Goal: Task Accomplishment & Management: Use online tool/utility

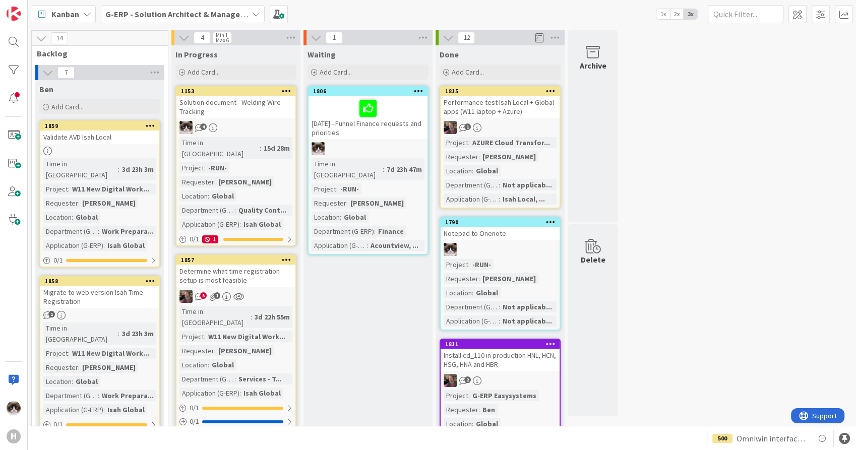
click at [229, 13] on b "G-ERP - Solution Architect & Management" at bounding box center [182, 14] width 154 height 10
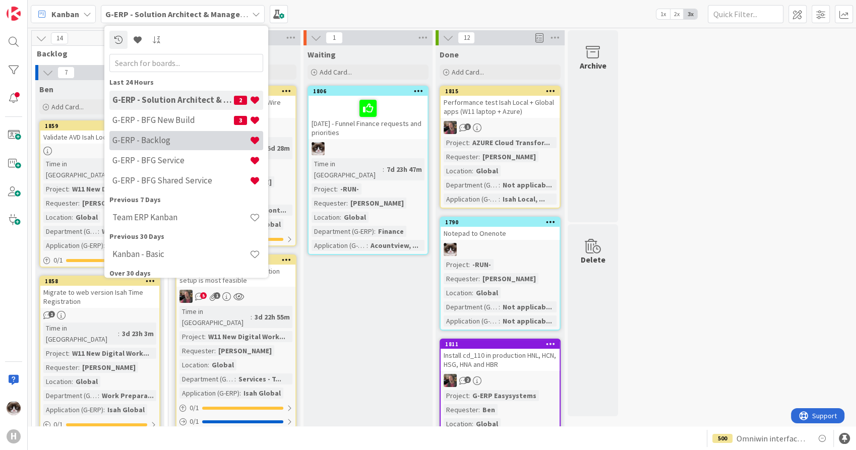
click at [172, 144] on h4 "G-ERP - Backlog" at bounding box center [180, 141] width 137 height 10
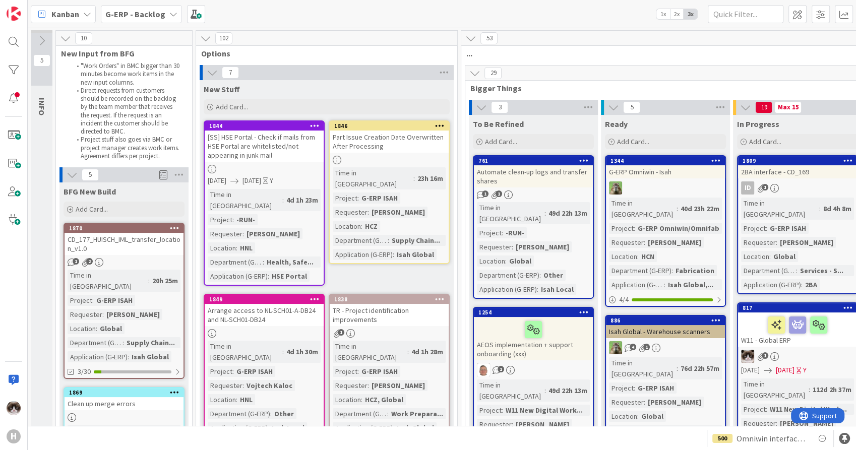
click at [212, 75] on icon at bounding box center [212, 72] width 11 height 11
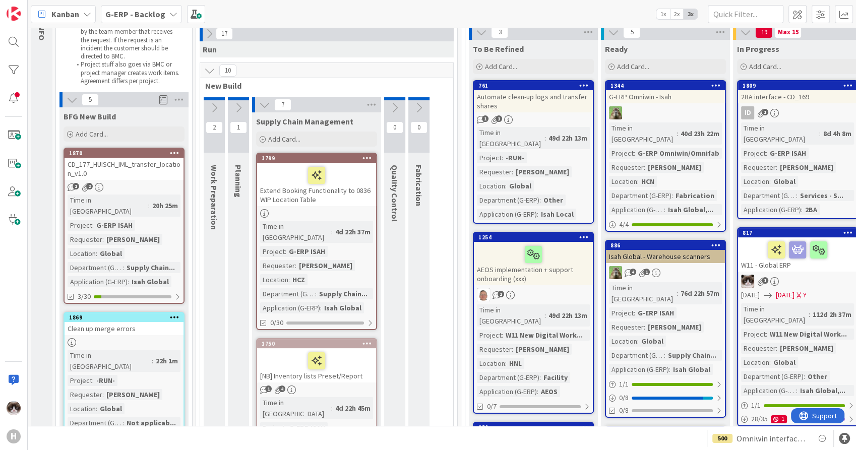
scroll to position [79, 0]
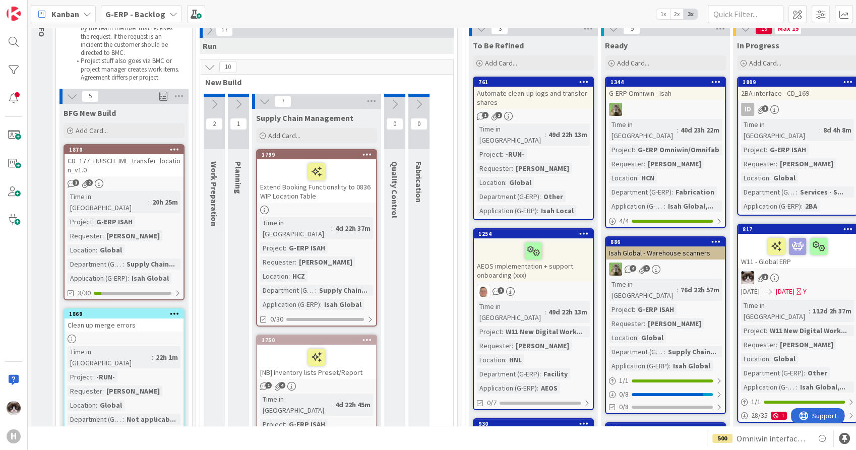
click at [124, 16] on b "G-ERP - Backlog" at bounding box center [135, 14] width 60 height 10
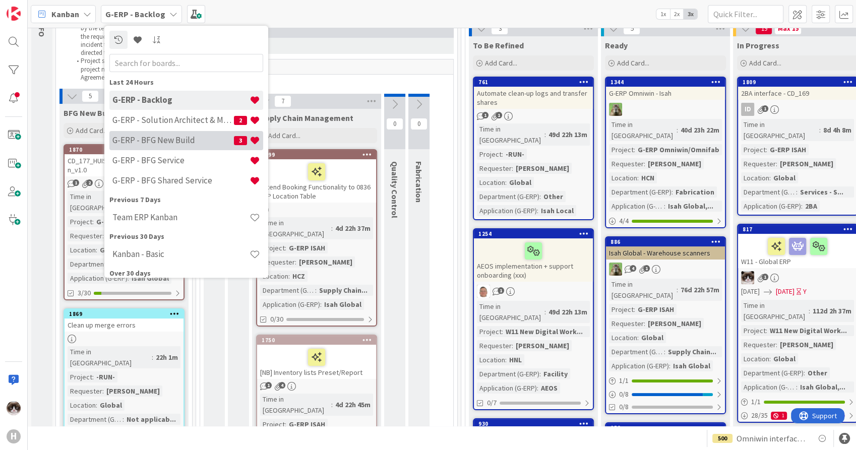
click at [185, 137] on h4 "G-ERP - BFG New Build" at bounding box center [173, 141] width 122 height 10
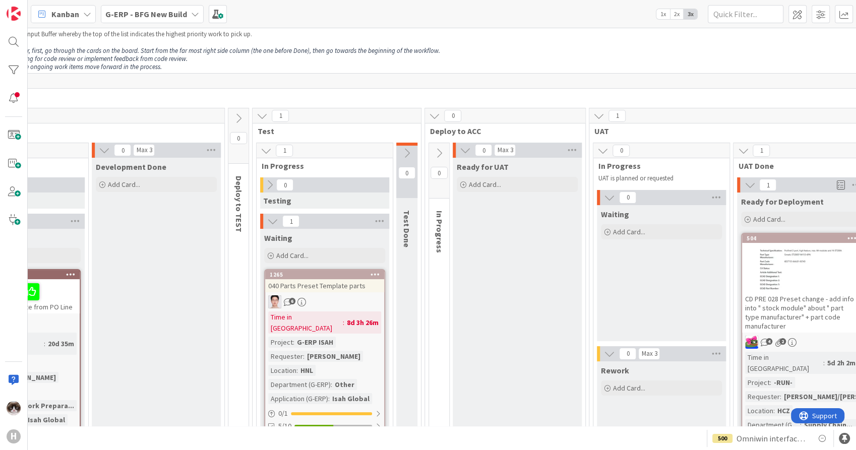
scroll to position [22, 526]
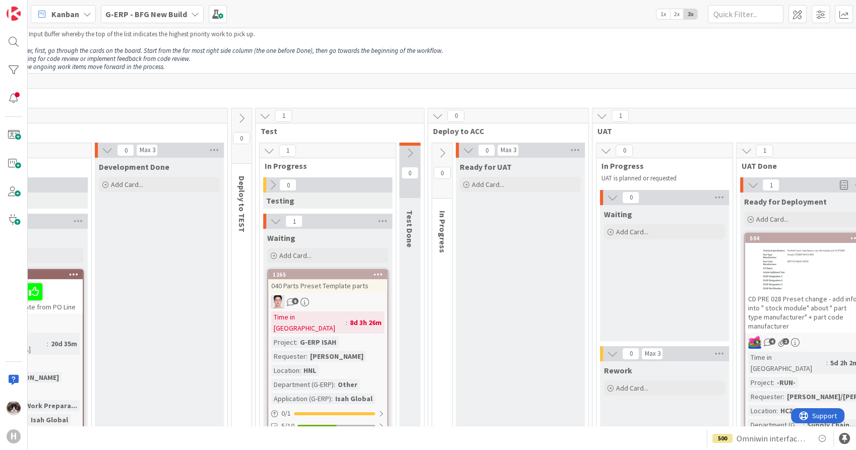
click at [370, 337] on div "Time in Column : 8d 3h 26m Project : G-ERP ISAH Requester : [PERSON_NAME] Locat…" at bounding box center [327, 358] width 113 height 93
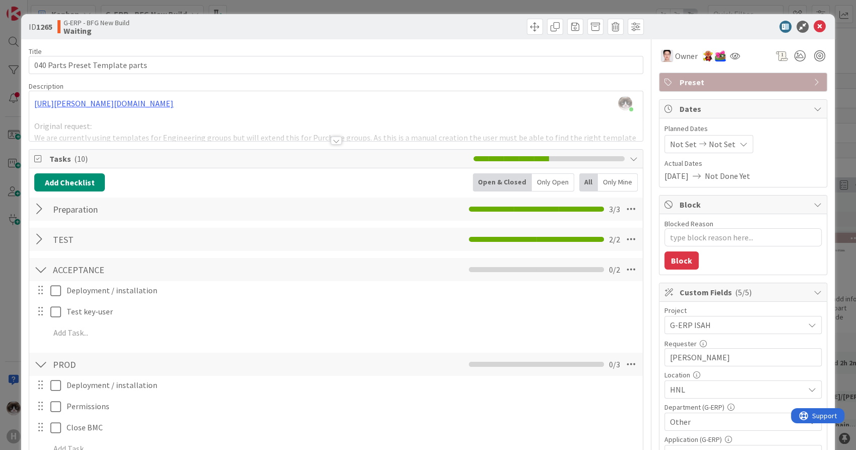
drag, startPoint x: 855, startPoint y: 51, endPoint x: 854, endPoint y: 76, distance: 24.7
click at [854, 76] on div "ID 1265 G-ERP - BFG New Build Waiting Title 31 / 128 040 Parts Preset Template …" at bounding box center [428, 225] width 856 height 450
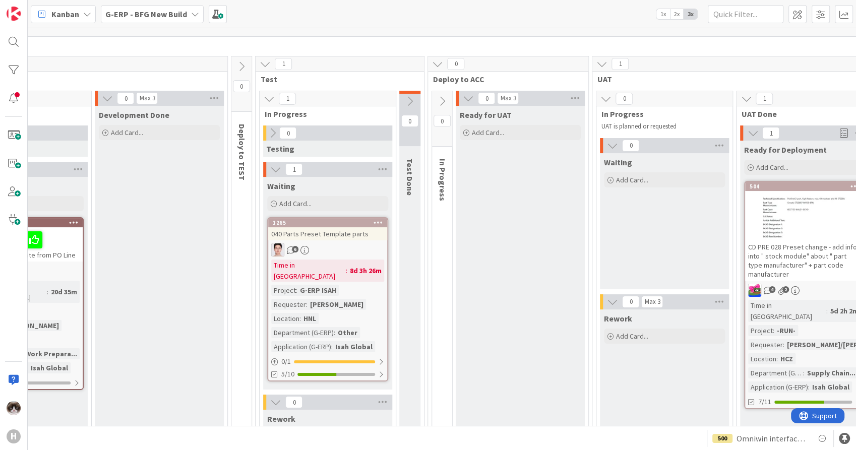
scroll to position [70, 526]
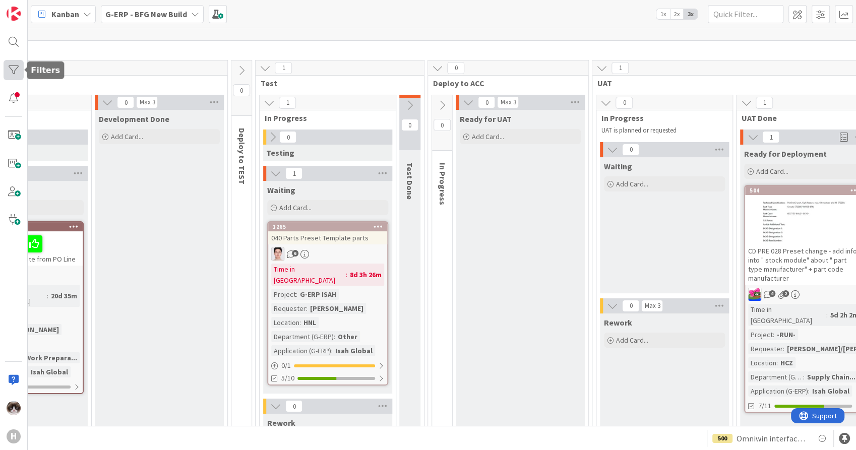
click at [14, 66] on div at bounding box center [14, 70] width 20 height 20
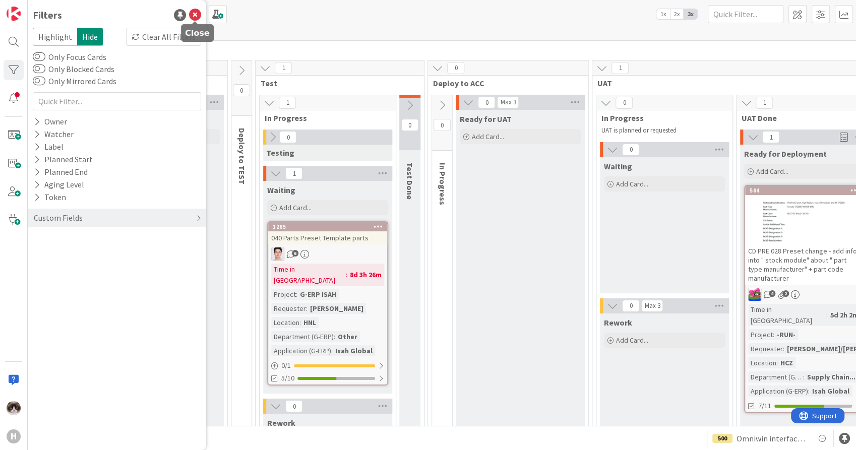
click at [194, 16] on icon at bounding box center [195, 15] width 12 height 12
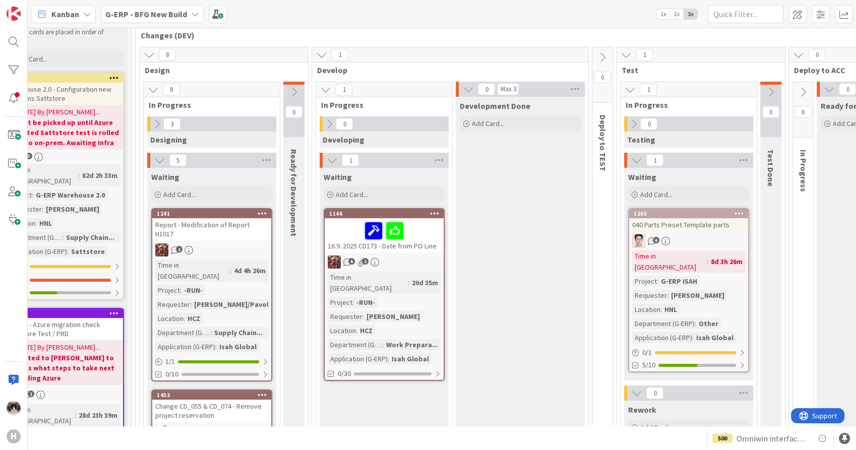
scroll to position [122, 164]
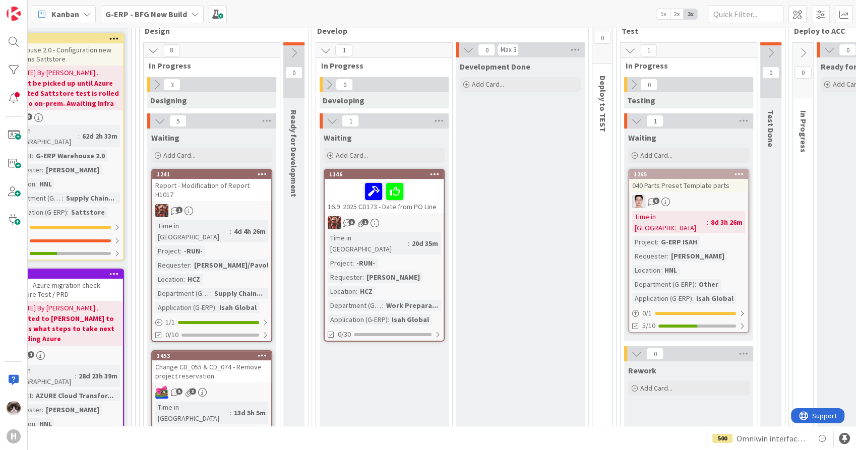
click at [424, 226] on div "6 1" at bounding box center [384, 222] width 119 height 13
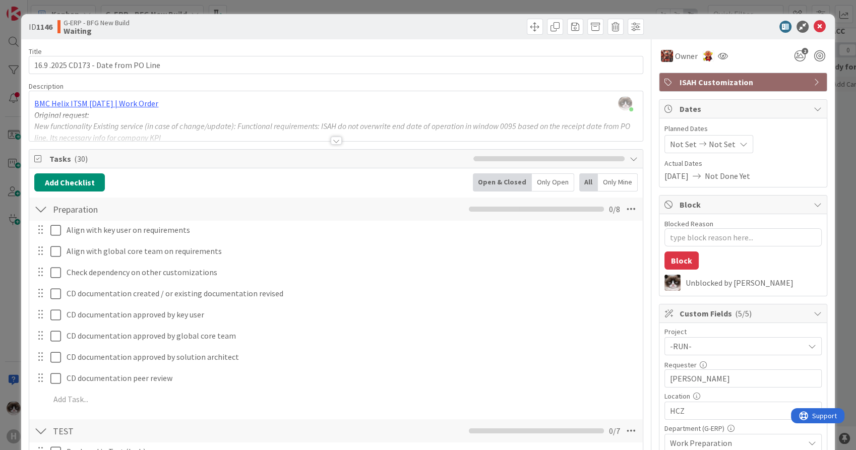
click at [331, 139] on div at bounding box center [336, 141] width 11 height 8
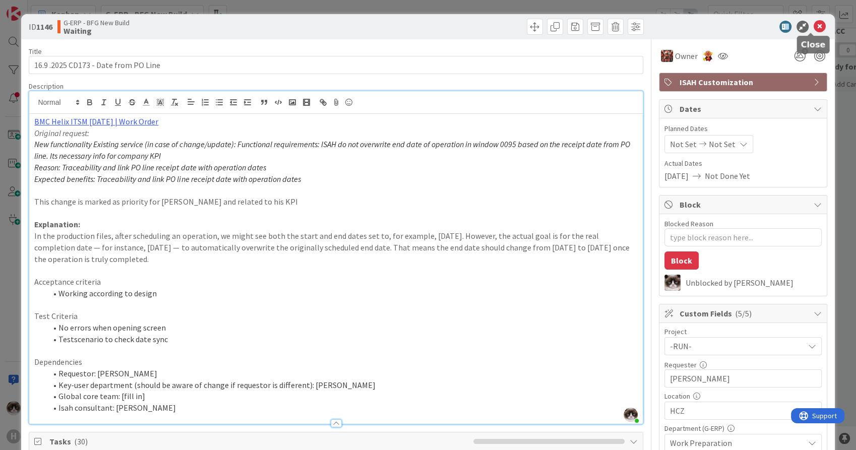
click at [814, 30] on icon at bounding box center [820, 27] width 12 height 12
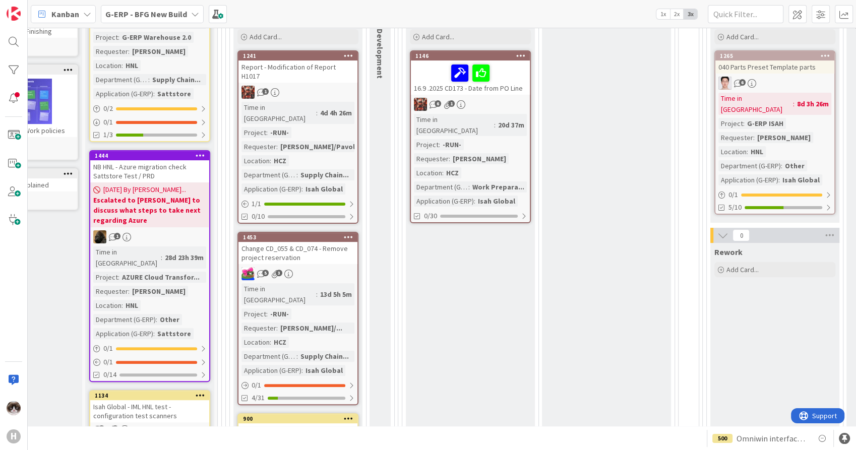
scroll to position [284, 78]
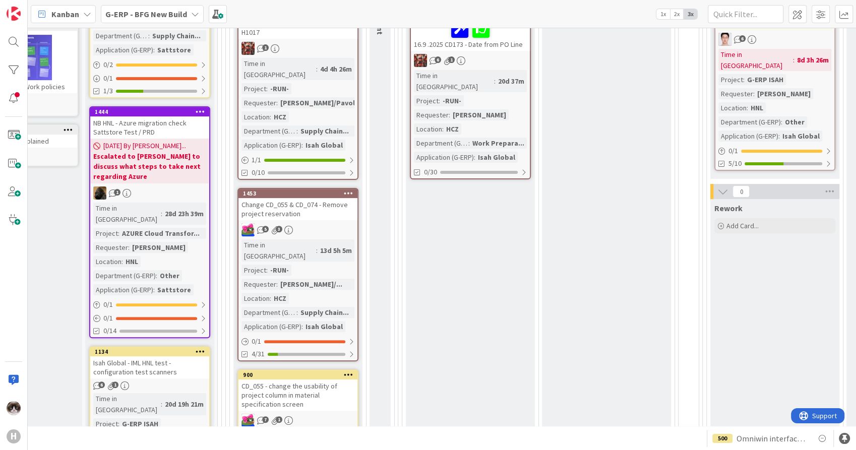
click at [318, 199] on div "Change CD_055 & CD_074 - Remove project reservation" at bounding box center [298, 209] width 119 height 22
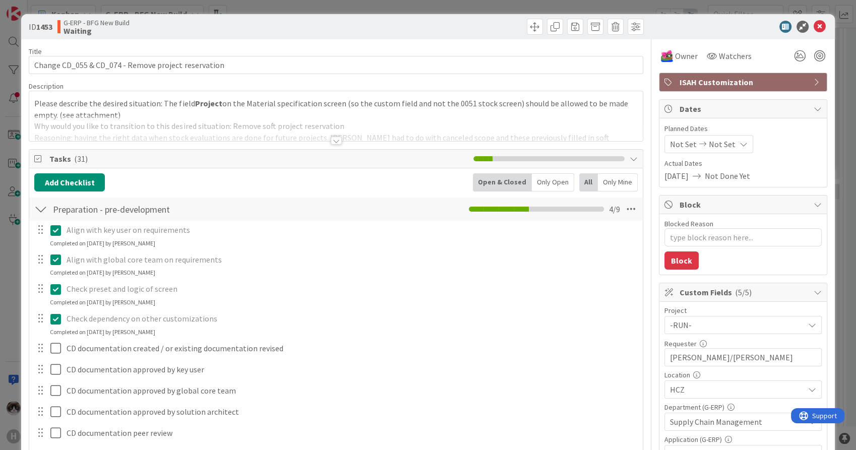
type textarea "x"
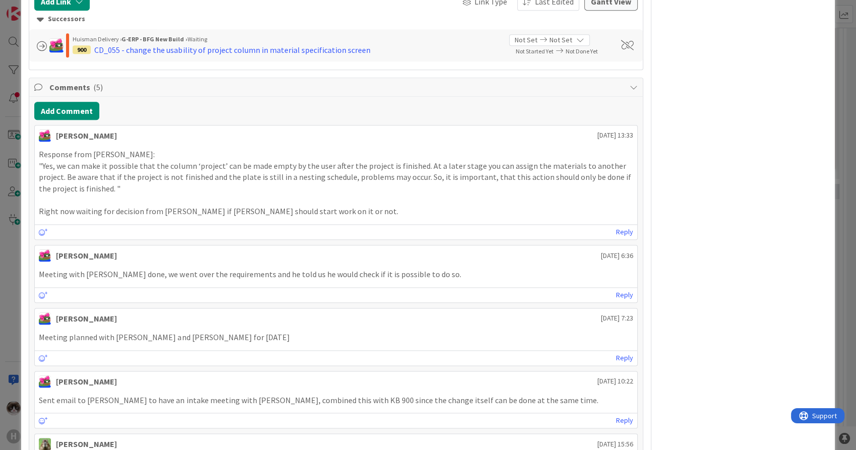
scroll to position [1116, 0]
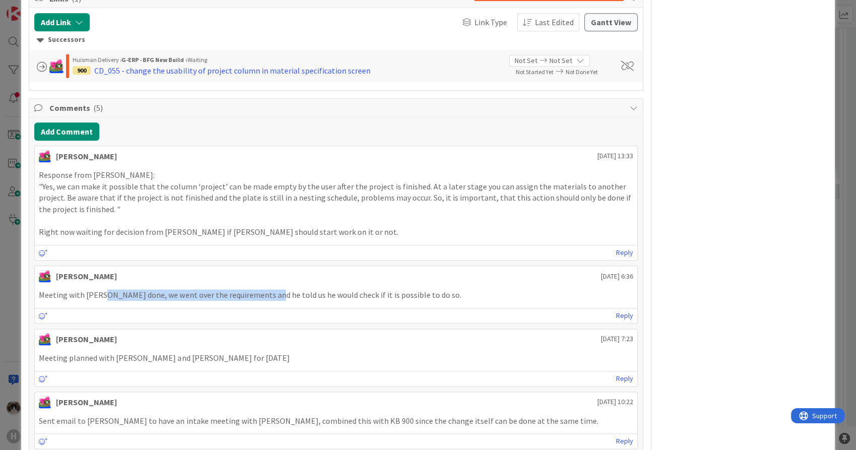
drag, startPoint x: 102, startPoint y: 291, endPoint x: 266, endPoint y: 285, distance: 164.5
click at [266, 285] on div "Meeting with [PERSON_NAME] done, we went over the requirements and he told us h…" at bounding box center [336, 295] width 602 height 20
drag, startPoint x: 266, startPoint y: 285, endPoint x: 202, endPoint y: 224, distance: 88.1
click at [202, 224] on p at bounding box center [336, 221] width 594 height 12
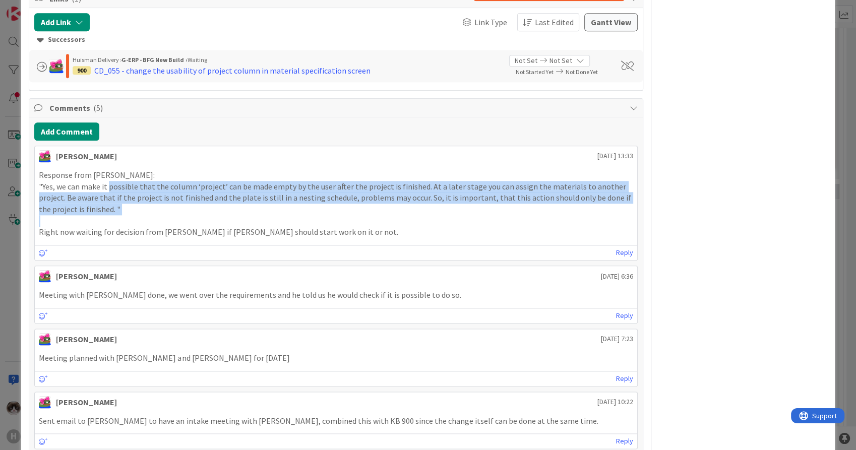
drag, startPoint x: 109, startPoint y: 191, endPoint x: 114, endPoint y: 216, distance: 25.7
click at [114, 216] on div "Response from [PERSON_NAME]: "Yes, we can make it possible that the column ‘pro…" at bounding box center [336, 203] width 594 height 69
click at [256, 203] on p ""Yes, we can make it possible that the column ‘project’ can be made empty by th…" at bounding box center [336, 198] width 594 height 34
drag, startPoint x: 304, startPoint y: 185, endPoint x: 311, endPoint y: 214, distance: 30.1
click at [311, 214] on div "Response from [PERSON_NAME]: "Yes, we can make it possible that the column ‘pro…" at bounding box center [336, 203] width 594 height 69
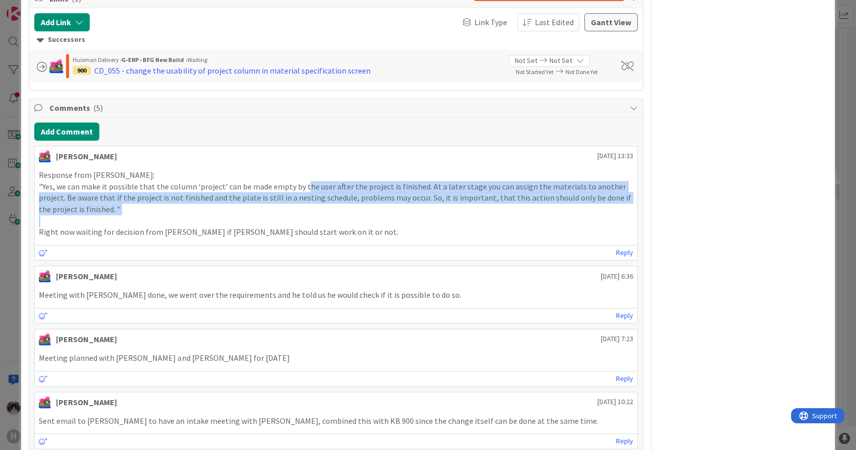
click at [311, 214] on div "Response from [PERSON_NAME]: "Yes, we can make it possible that the column ‘pro…" at bounding box center [336, 203] width 594 height 69
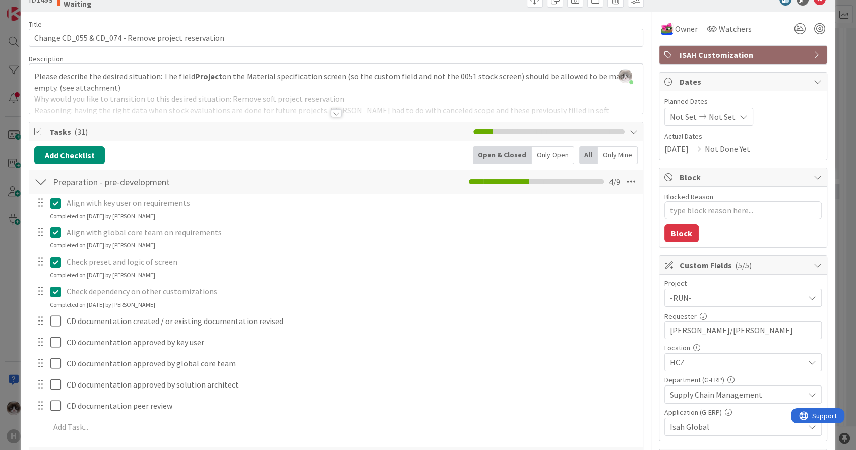
scroll to position [0, 0]
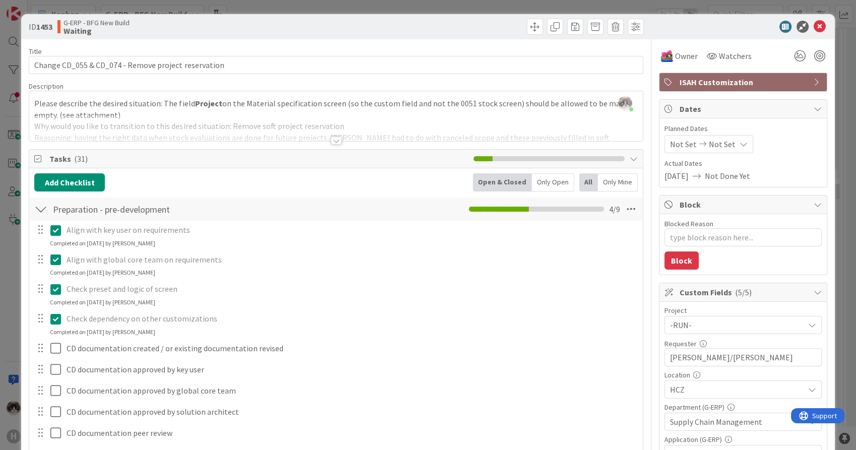
click at [331, 142] on div at bounding box center [336, 141] width 11 height 8
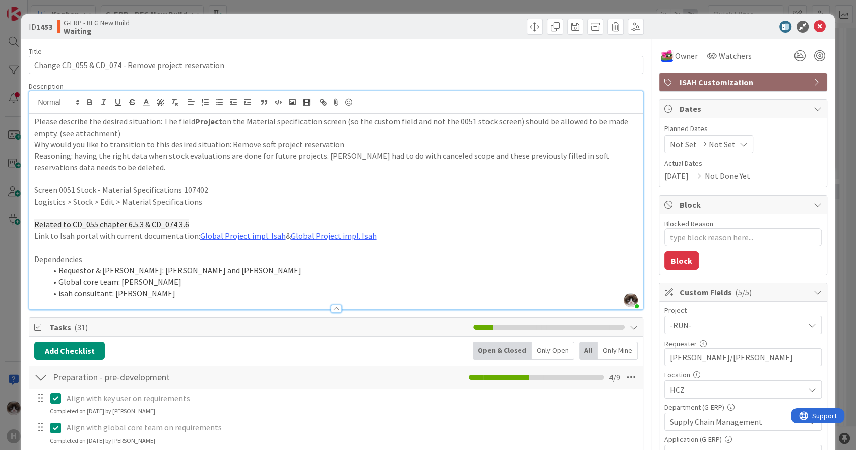
click at [340, 179] on p at bounding box center [335, 180] width 603 height 12
click at [284, 134] on p "Please describe the desired situation: The field Project on the Material specif…" at bounding box center [335, 127] width 603 height 23
click at [252, 234] on link "Global Project impl. Isah" at bounding box center [243, 236] width 86 height 10
click at [241, 250] on link "[URL][DOMAIN_NAME]" at bounding box center [210, 255] width 69 height 13
click at [332, 236] on link "Global Project impl. Isah" at bounding box center [334, 236] width 86 height 10
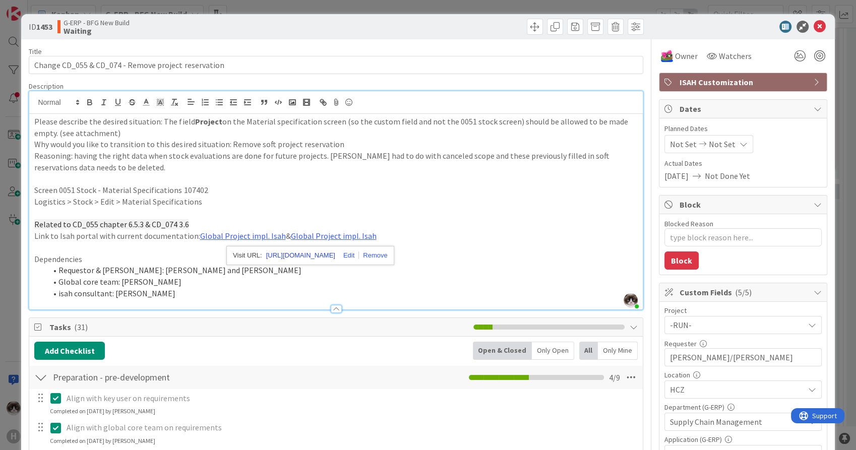
click at [317, 255] on link "[URL][DOMAIN_NAME]" at bounding box center [300, 255] width 69 height 13
click at [315, 213] on p at bounding box center [335, 214] width 603 height 12
click at [814, 27] on icon at bounding box center [820, 27] width 12 height 12
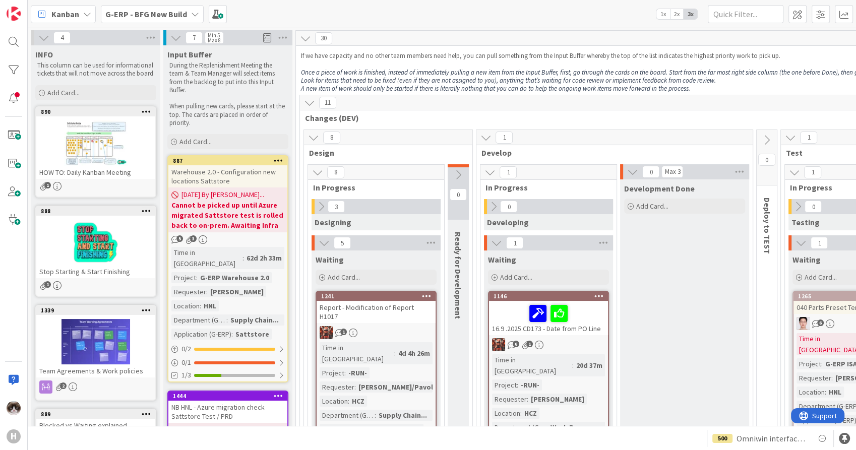
click at [418, 158] on div "8 Design" at bounding box center [388, 144] width 168 height 29
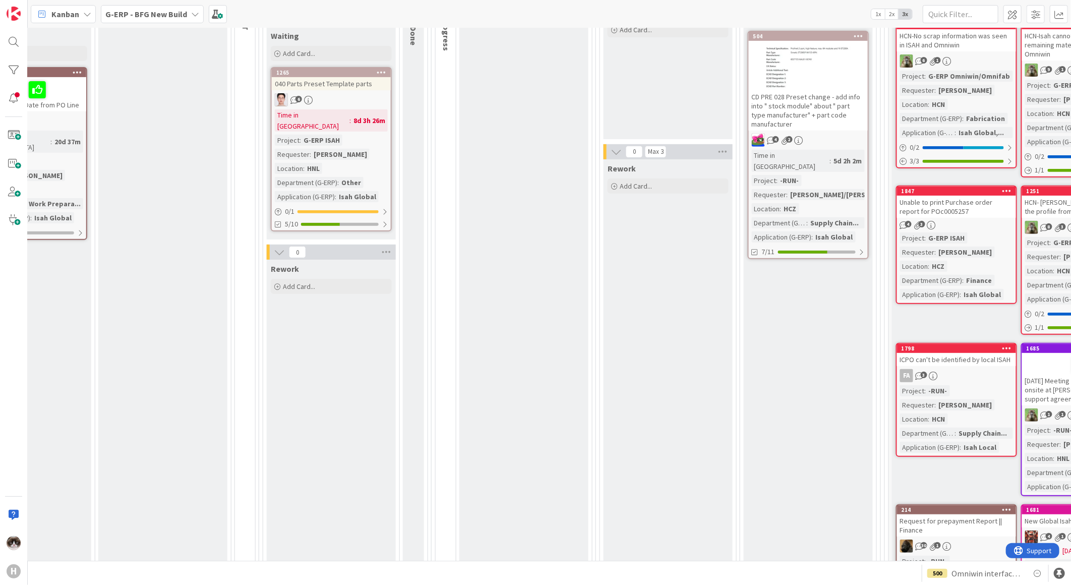
scroll to position [0, 522]
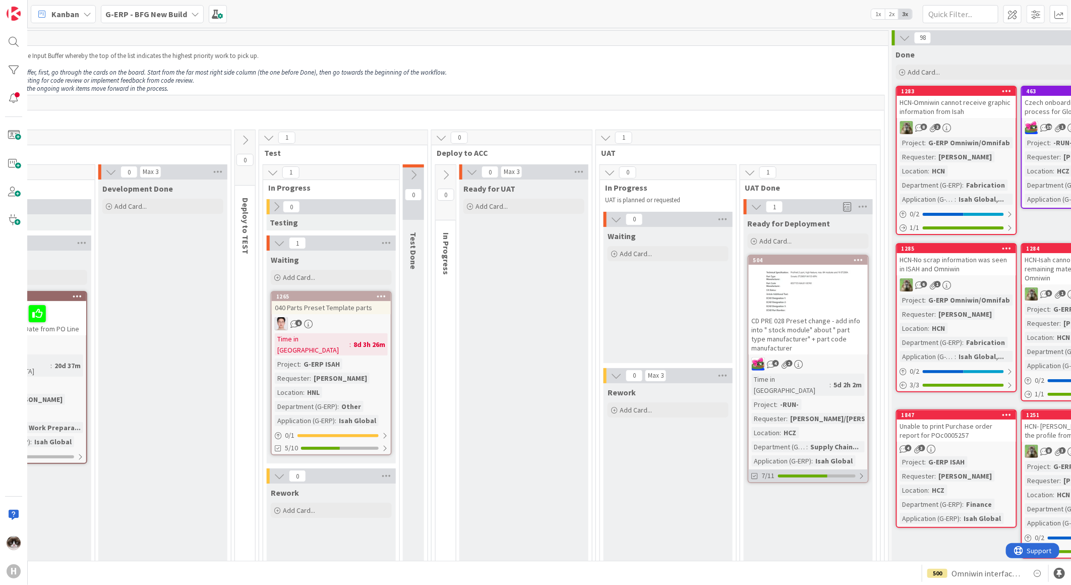
click at [840, 450] on div "7/11" at bounding box center [808, 476] width 119 height 13
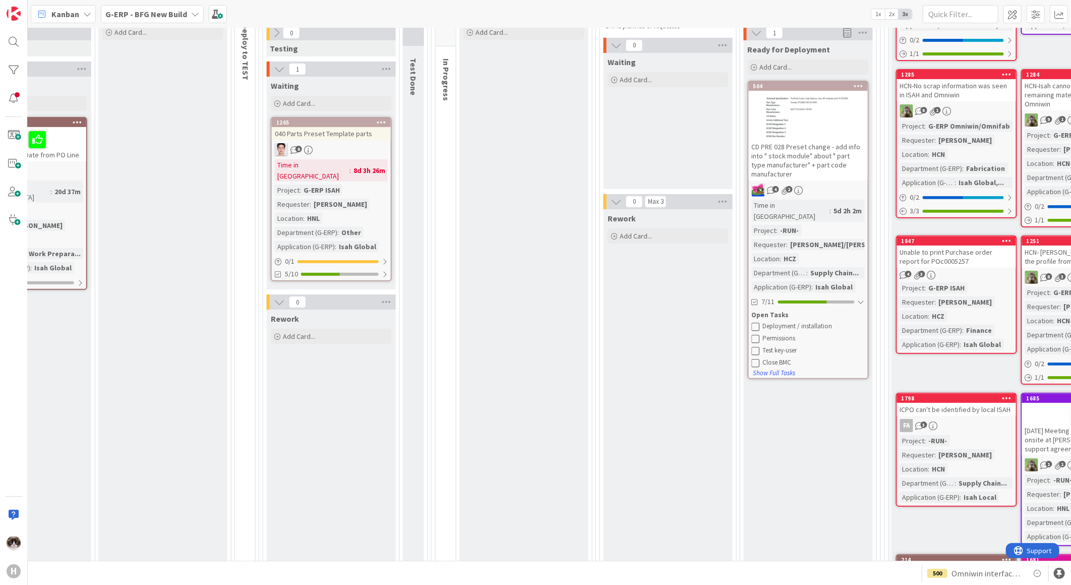
scroll to position [224, 522]
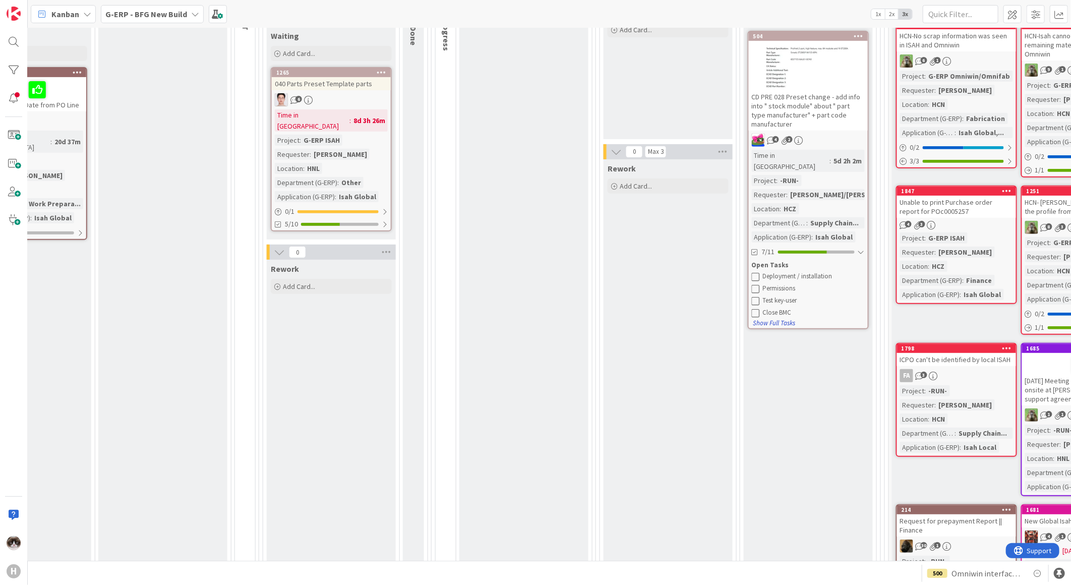
click at [764, 318] on button "Show Full Tasks" at bounding box center [774, 323] width 43 height 11
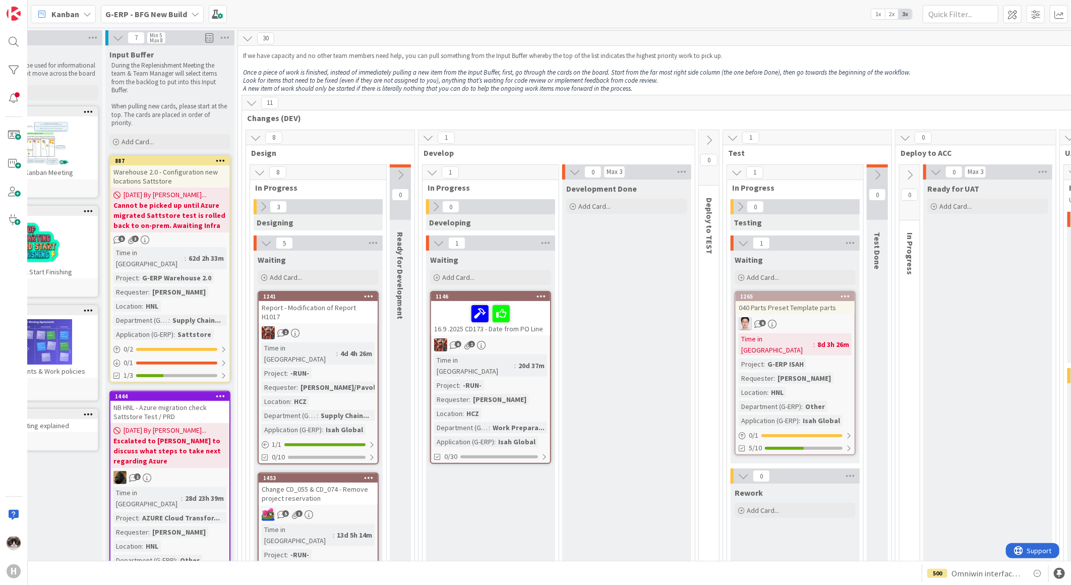
scroll to position [0, 0]
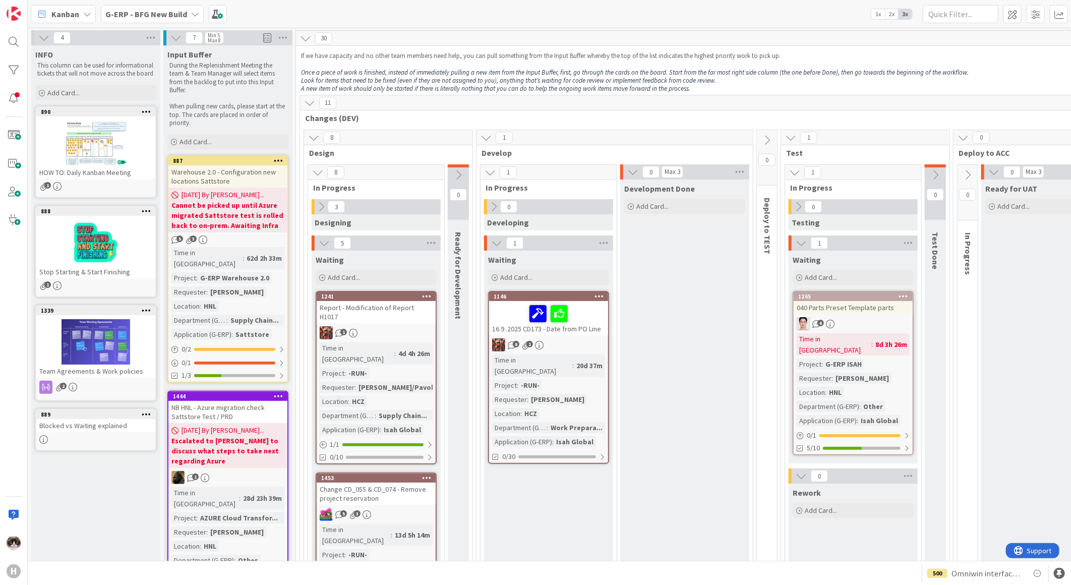
click at [164, 16] on b "G-ERP - BFG New Build" at bounding box center [146, 14] width 82 height 10
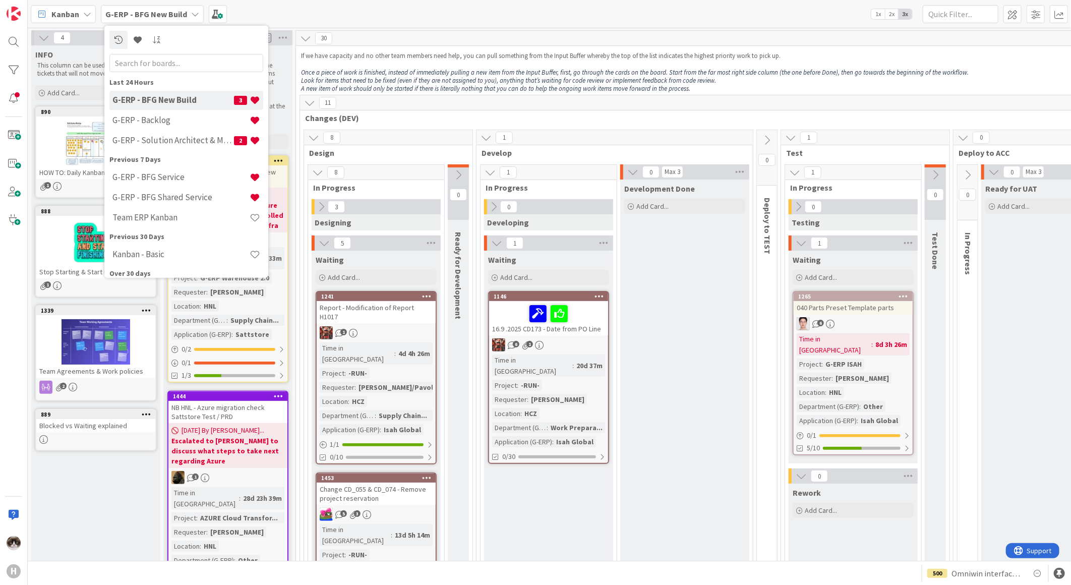
click at [422, 114] on span "Changes (DEV)" at bounding box center [849, 118] width 1089 height 10
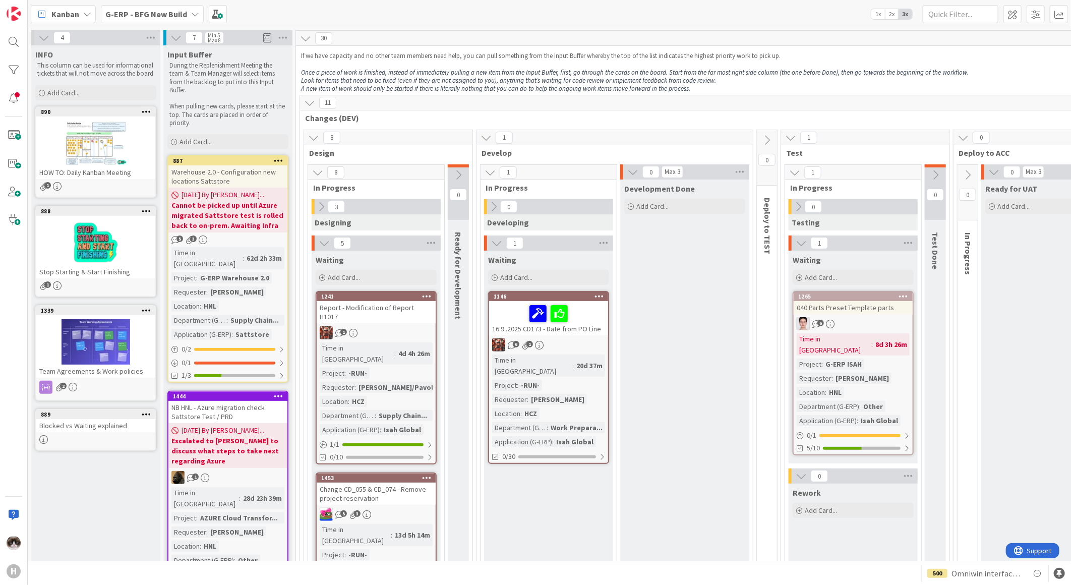
click at [321, 207] on icon at bounding box center [321, 206] width 11 height 11
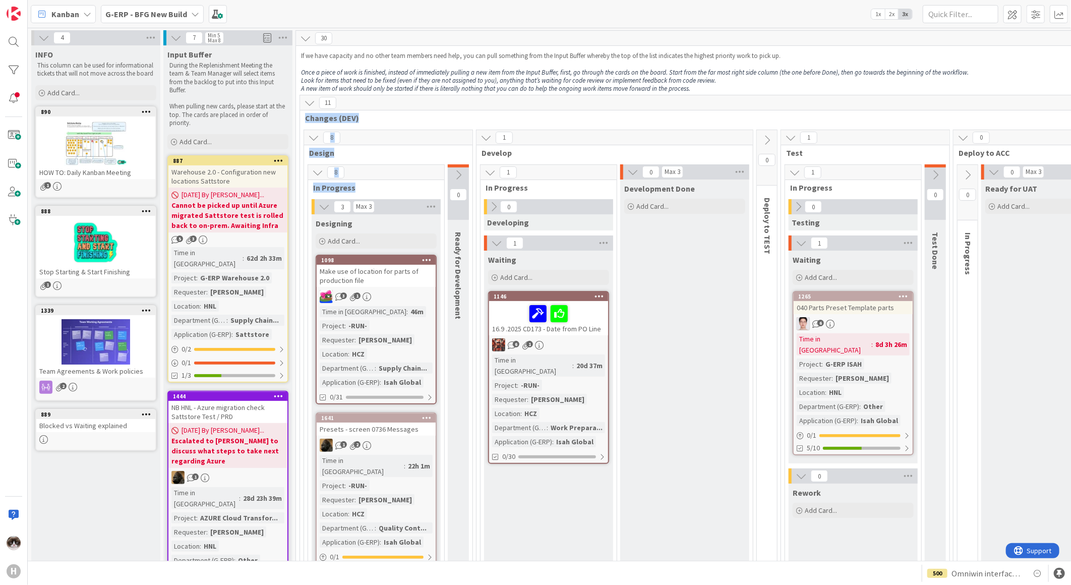
drag, startPoint x: 390, startPoint y: 193, endPoint x: 298, endPoint y: 120, distance: 117.4
drag, startPoint x: 298, startPoint y: 120, endPoint x: 374, endPoint y: 118, distance: 75.7
click at [374, 118] on span "Changes (DEV)" at bounding box center [849, 118] width 1089 height 10
